Goal: Task Accomplishment & Management: Complete application form

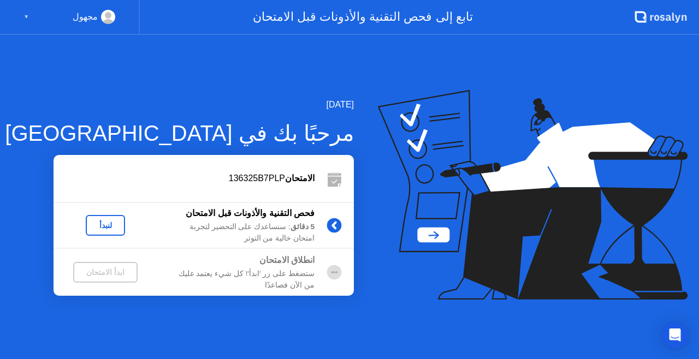
click at [114, 226] on div "لنبدأ" at bounding box center [105, 225] width 31 height 9
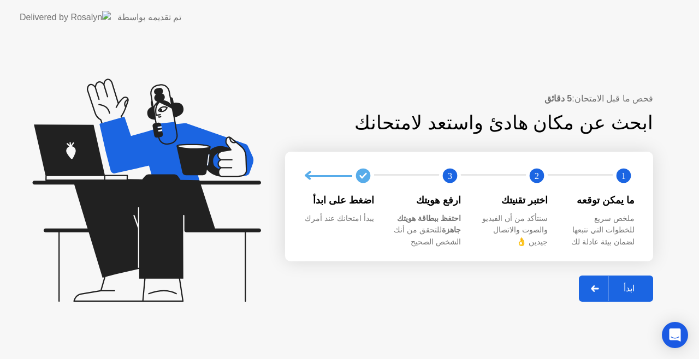
click at [618, 284] on div "ابدأ" at bounding box center [628, 288] width 41 height 10
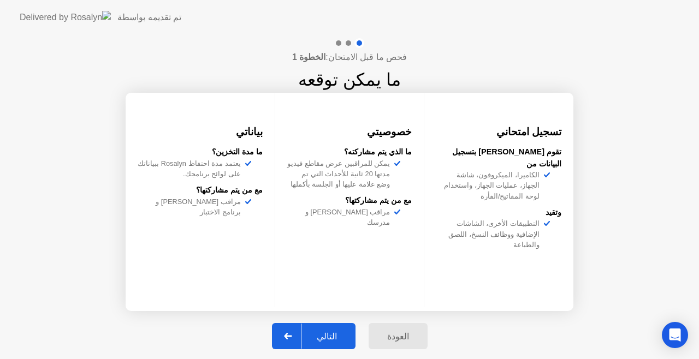
click at [336, 335] on div "التالي" at bounding box center [326, 336] width 51 height 10
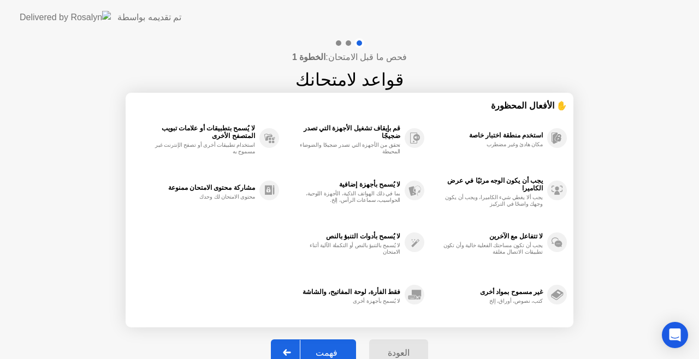
click at [335, 348] on div "فهمت" at bounding box center [326, 353] width 52 height 10
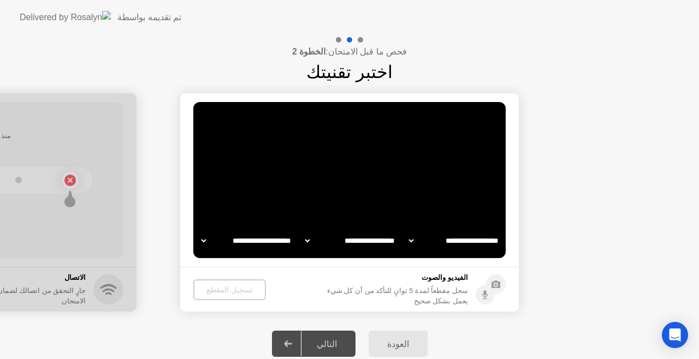
select select "**********"
select select "*******"
click at [237, 293] on div "تسجيل المقطع" at bounding box center [229, 290] width 64 height 9
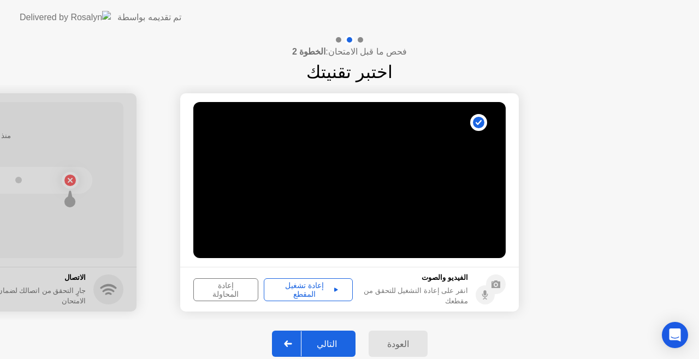
click at [335, 346] on div "التالي" at bounding box center [326, 344] width 51 height 10
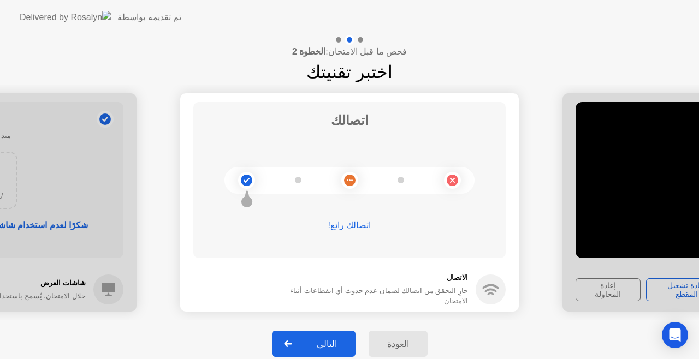
click at [334, 342] on div "التالي" at bounding box center [326, 344] width 51 height 10
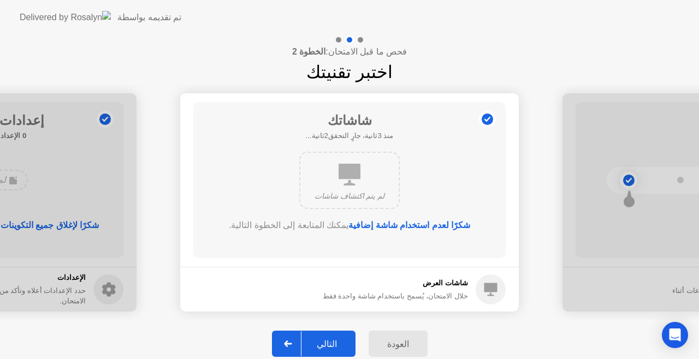
click at [332, 333] on button "التالي" at bounding box center [314, 344] width 84 height 26
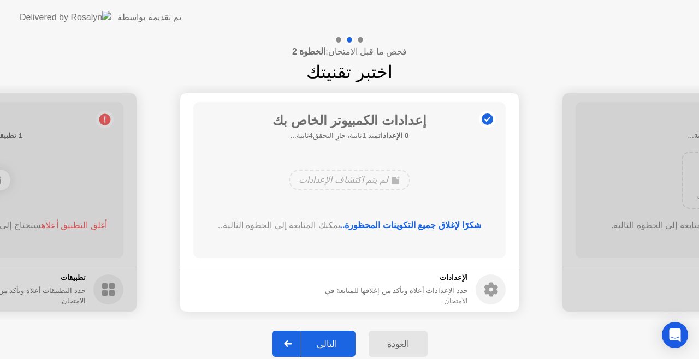
click at [334, 339] on div "التالي" at bounding box center [326, 344] width 51 height 10
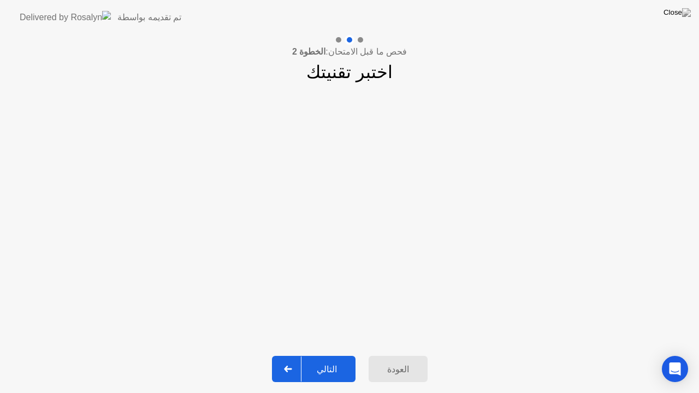
click at [337, 359] on div "التالي" at bounding box center [326, 369] width 51 height 10
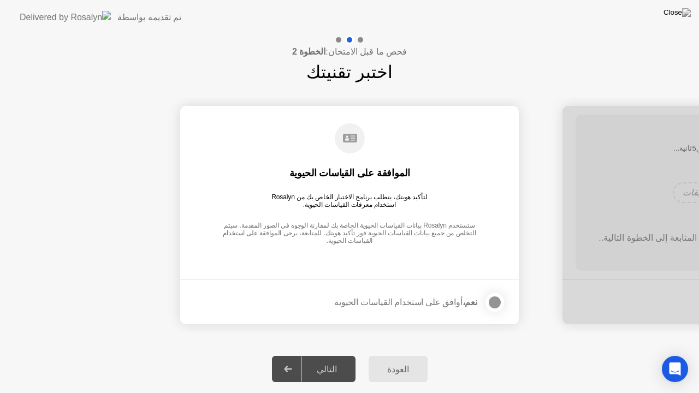
click at [442, 300] on div "نعم، أوافق على استخدام القياسات الحيوية" at bounding box center [405, 302] width 143 height 10
click at [485, 302] on label at bounding box center [491, 303] width 28 height 22
click at [317, 359] on div "التالي" at bounding box center [326, 369] width 51 height 10
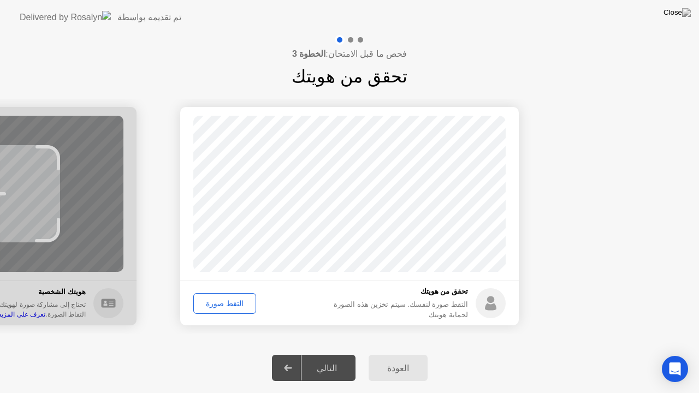
click at [235, 306] on div "التقط صورة" at bounding box center [224, 303] width 55 height 9
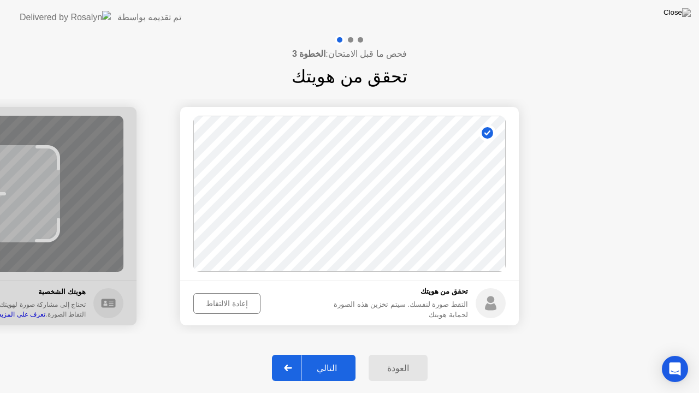
click at [345, 359] on button "التالي" at bounding box center [314, 368] width 84 height 26
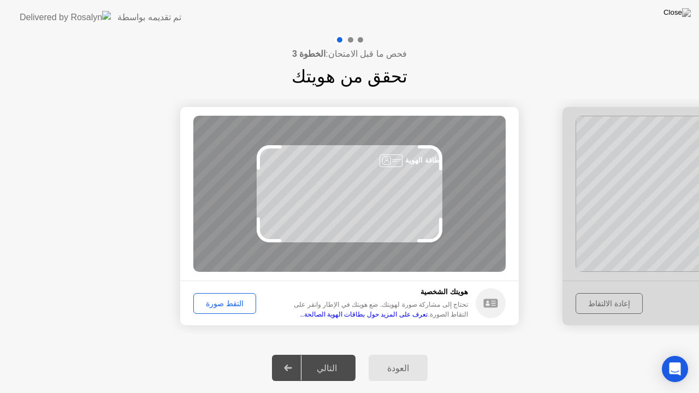
click at [231, 307] on div "التقط صورة" at bounding box center [224, 303] width 55 height 9
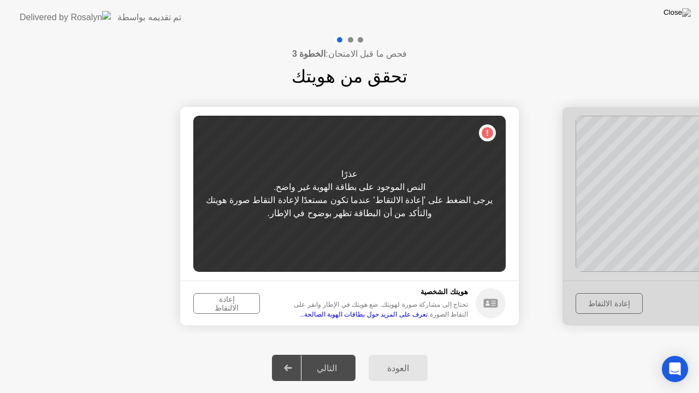
click at [234, 307] on div "إعادة الالتقاط" at bounding box center [226, 303] width 59 height 17
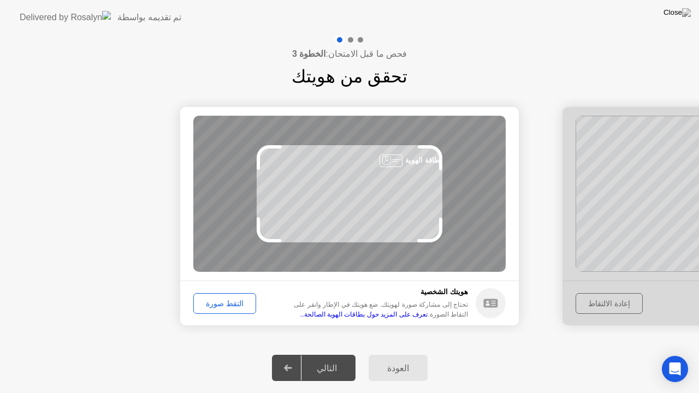
click at [234, 302] on div "التقط صورة" at bounding box center [224, 303] width 55 height 9
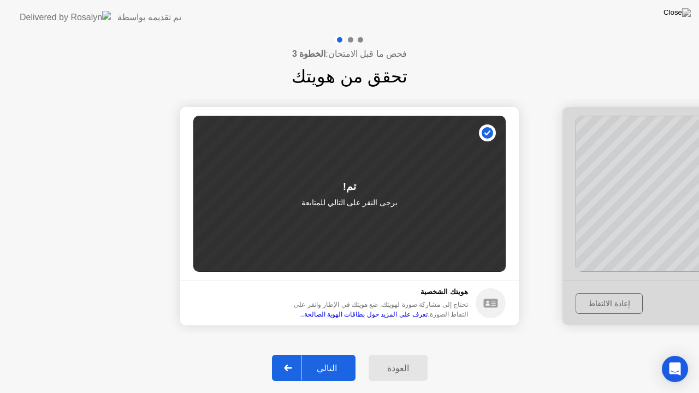
click at [338, 359] on button "التالي" at bounding box center [314, 368] width 84 height 26
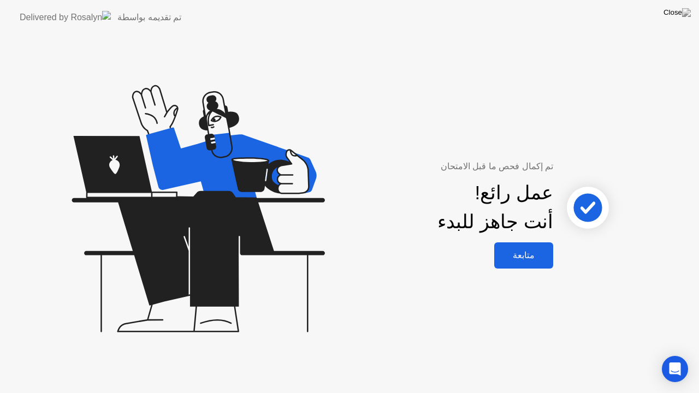
click at [517, 253] on div "متابعة" at bounding box center [523, 255] width 52 height 10
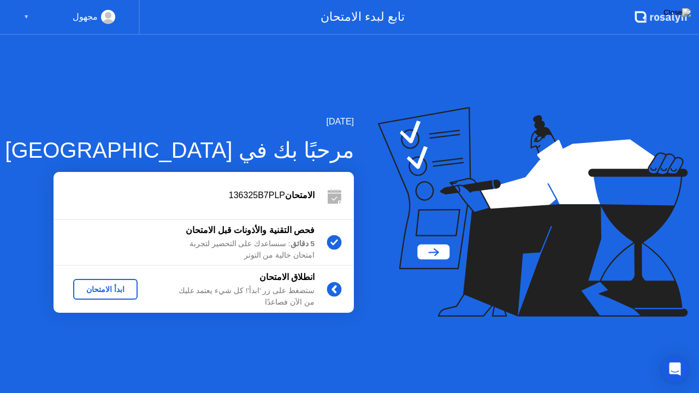
click at [113, 288] on div "ابدأ الامتحان" at bounding box center [106, 289] width 56 height 9
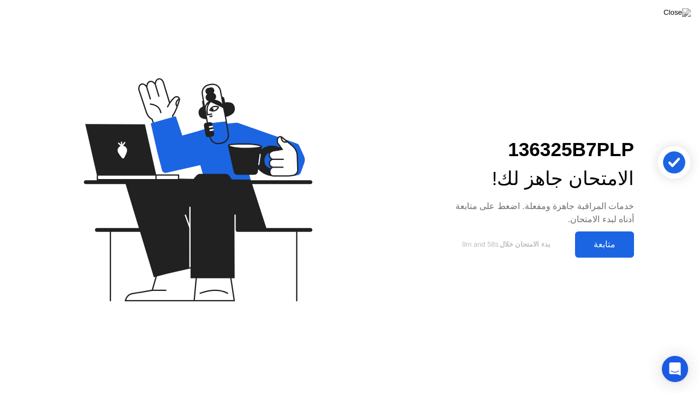
click at [592, 247] on div "متابعة" at bounding box center [604, 244] width 52 height 10
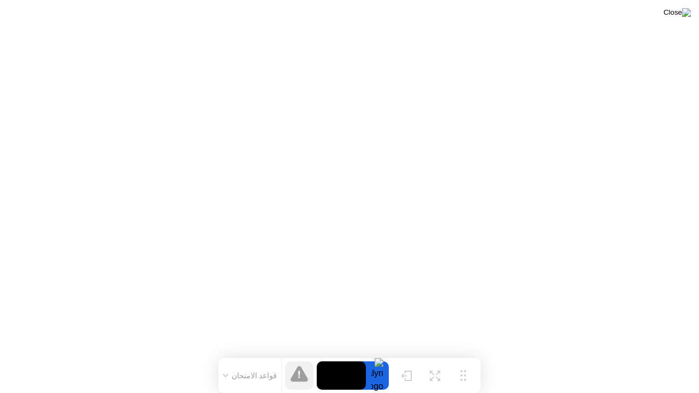
click at [680, 17] on img at bounding box center [676, 12] width 27 height 9
